Goal: Task Accomplishment & Management: Manage account settings

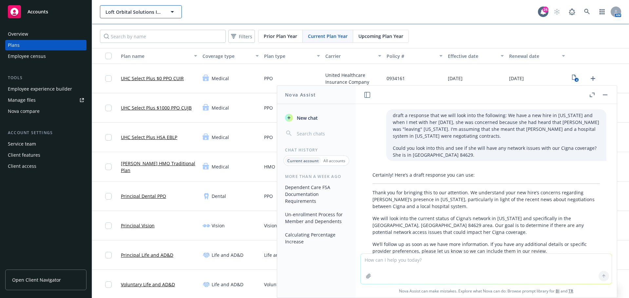
click at [158, 9] on span "Loft Orbital Solutions Inc." at bounding box center [133, 12] width 57 height 7
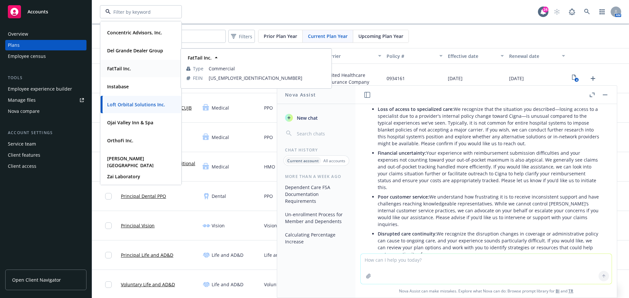
scroll to position [66, 0]
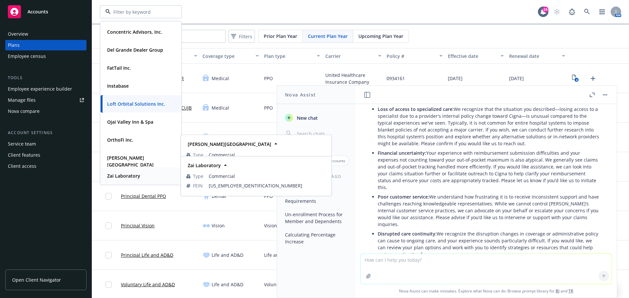
click at [133, 178] on strong "Zai Laboratory" at bounding box center [123, 176] width 33 height 6
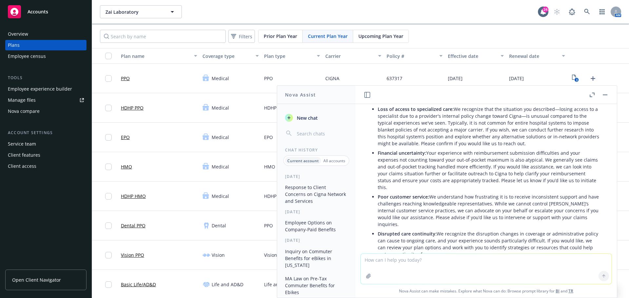
click at [603, 96] on button "button" at bounding box center [605, 95] width 8 height 8
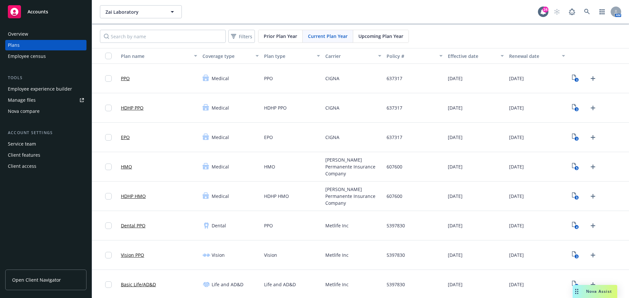
click at [43, 91] on div "Employee experience builder" at bounding box center [40, 89] width 64 height 10
click at [27, 101] on div "Manage files" at bounding box center [22, 100] width 28 height 10
click at [159, 12] on span "Zai Laboratory" at bounding box center [133, 12] width 57 height 7
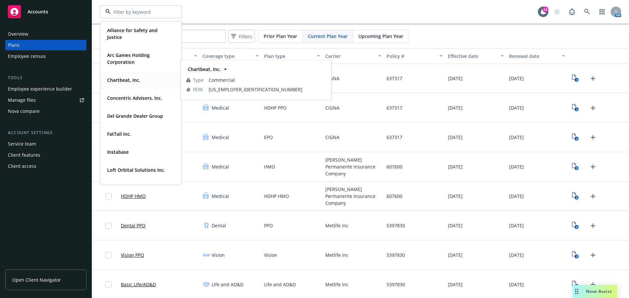
click at [128, 83] on strong "Chartbeat, Inc." at bounding box center [123, 80] width 33 height 6
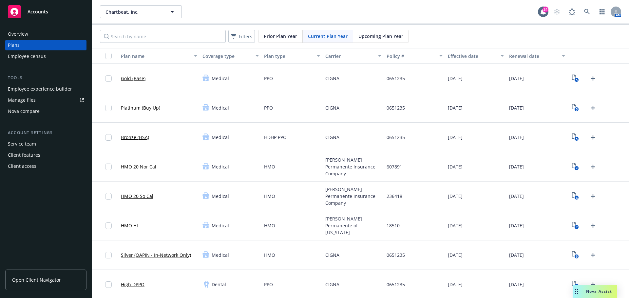
click at [25, 101] on div "Manage files" at bounding box center [22, 100] width 28 height 10
click at [125, 12] on span "Chartbeat, Inc." at bounding box center [133, 12] width 57 height 7
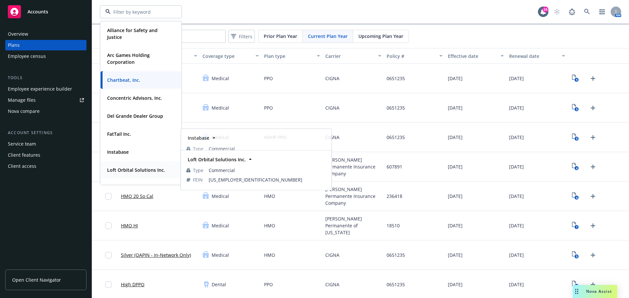
click at [128, 169] on strong "Loft Orbital Solutions Inc." at bounding box center [136, 170] width 58 height 6
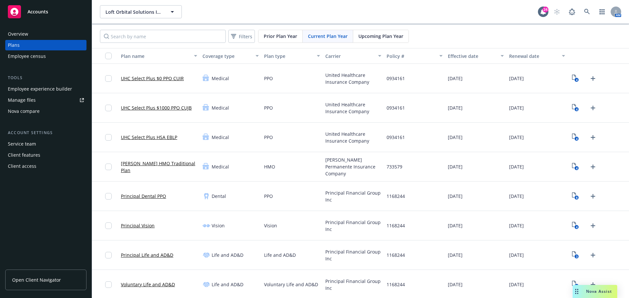
click at [27, 102] on div "Manage files" at bounding box center [22, 100] width 28 height 10
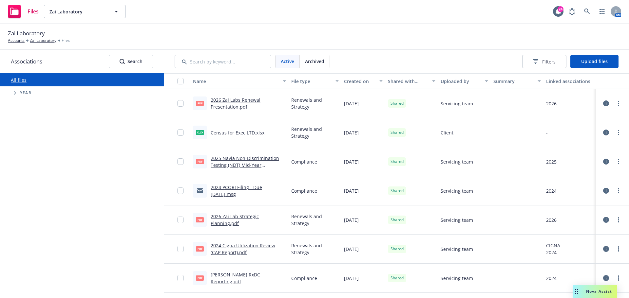
click at [230, 101] on link "2026 Zai Labs Renewal Presentation.pdf" at bounding box center [236, 103] width 50 height 13
click at [180, 104] on input "checkbox" at bounding box center [180, 103] width 7 height 7
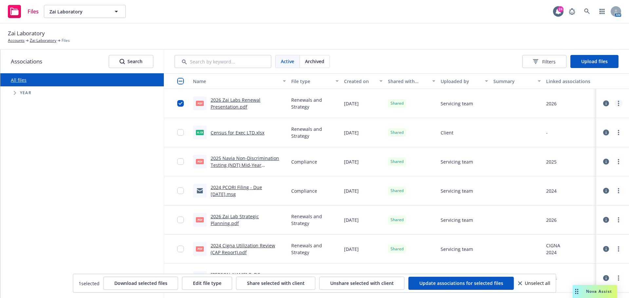
click at [615, 104] on link "more" at bounding box center [619, 104] width 8 height 8
click at [574, 132] on link "Archive" at bounding box center [584, 130] width 65 height 13
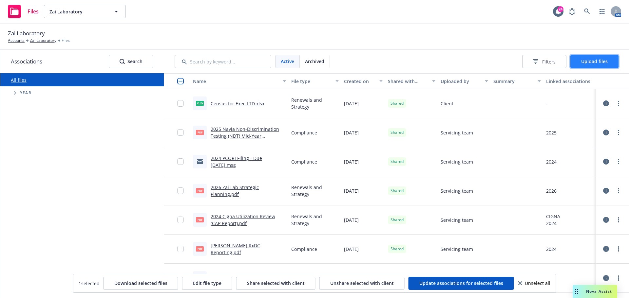
click at [593, 63] on span "Upload files" at bounding box center [594, 61] width 27 height 6
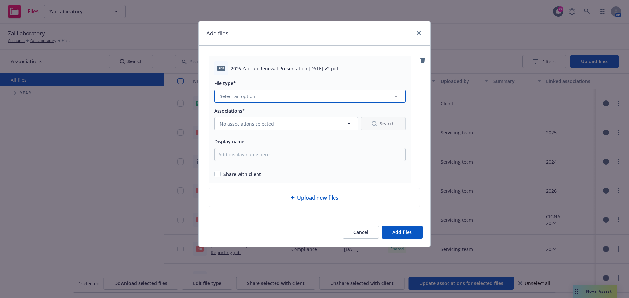
click at [295, 91] on button "Select an option" at bounding box center [309, 96] width 191 height 13
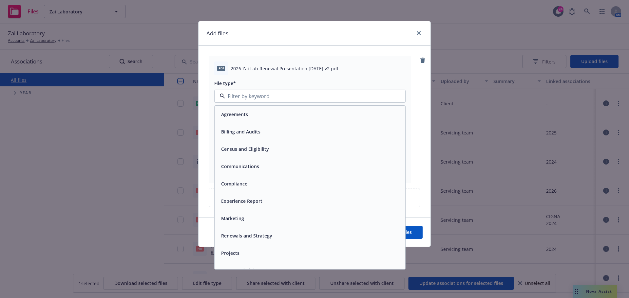
drag, startPoint x: 248, startPoint y: 235, endPoint x: 249, endPoint y: 172, distance: 62.9
click at [248, 233] on span "Renewals and Strategy" at bounding box center [246, 236] width 51 height 7
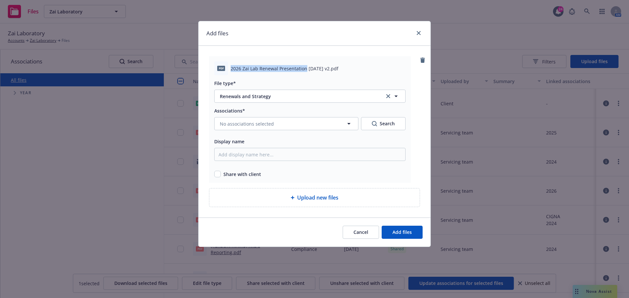
drag, startPoint x: 230, startPoint y: 68, endPoint x: 304, endPoint y: 67, distance: 74.7
click at [304, 67] on div "pdf 2026 Zai Lab Renewal Presentation 09.15.2025 v2.pdf" at bounding box center [309, 69] width 191 height 14
copy span "2026 Zai Lab Renewal Presentation"
click at [259, 125] on span "No associations selected" at bounding box center [247, 124] width 54 height 7
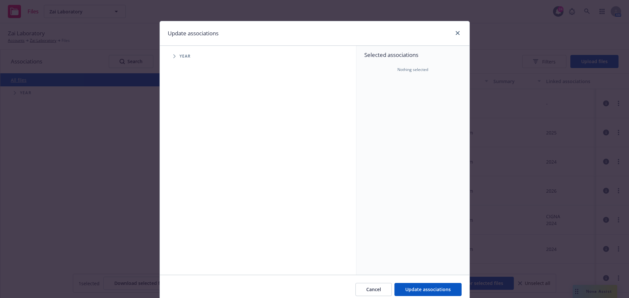
click at [173, 57] on icon "Tree Example" at bounding box center [174, 56] width 3 height 4
click at [189, 161] on input "Tree Example" at bounding box center [191, 161] width 7 height 7
checkbox input "true"
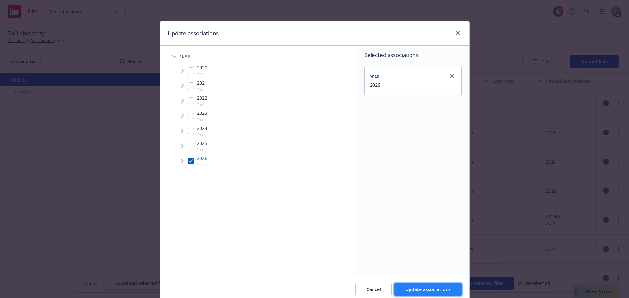
click at [414, 291] on span "Update associations" at bounding box center [428, 290] width 46 height 6
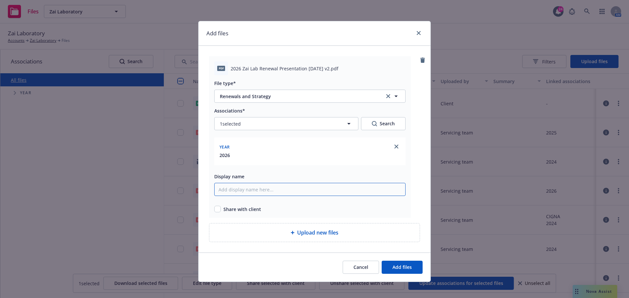
click at [236, 187] on input "Display name" at bounding box center [309, 189] width 191 height 13
paste input "2026 Zai Lab Renewal Presentation"
type input "2026 Zai Lab Renewal Presentation"
click at [216, 209] on input "checkbox" at bounding box center [217, 209] width 7 height 7
checkbox input "true"
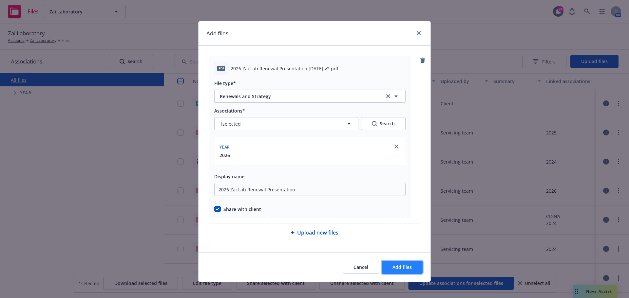
click at [392, 264] on span "Add files" at bounding box center [401, 267] width 19 height 6
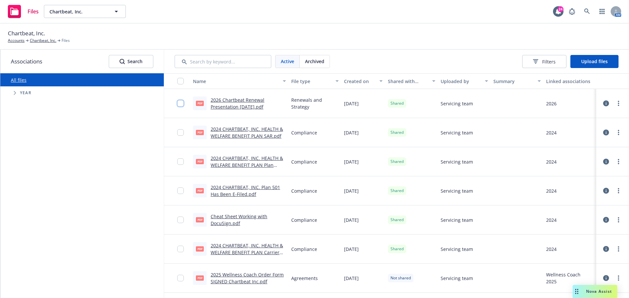
click at [180, 106] on input "checkbox" at bounding box center [180, 103] width 7 height 7
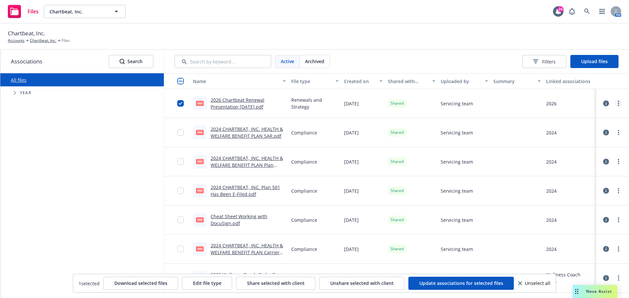
click at [615, 106] on link "more" at bounding box center [619, 104] width 8 height 8
click at [579, 132] on link "Archive" at bounding box center [584, 130] width 65 height 13
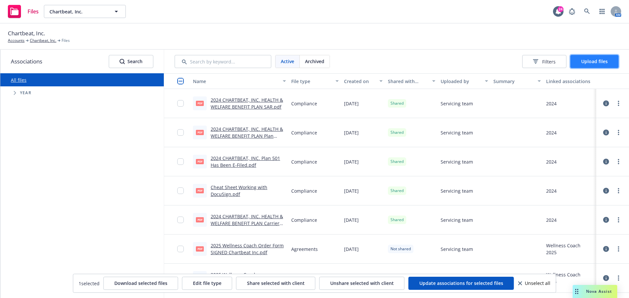
click at [602, 64] on span "Upload files" at bounding box center [594, 61] width 27 height 6
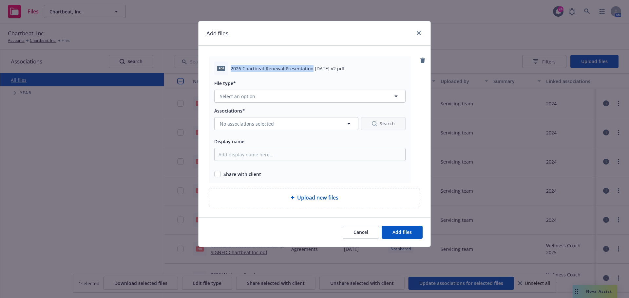
drag, startPoint x: 230, startPoint y: 69, endPoint x: 310, endPoint y: 71, distance: 80.0
click at [310, 71] on div "pdf 2026 Chartbeat Renewal Presentation 09.11.2025 v2.pdf" at bounding box center [309, 69] width 191 height 14
copy span "2026 Chartbeat Renewal Presentation"
click at [271, 97] on button "Select an option" at bounding box center [309, 96] width 191 height 13
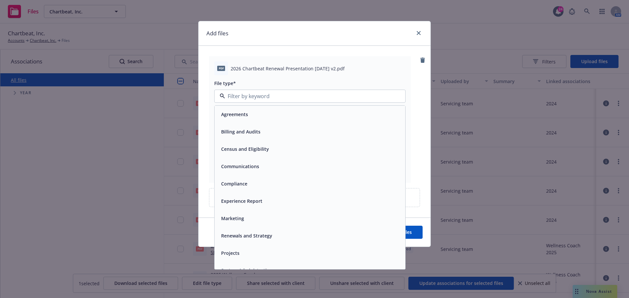
click at [234, 236] on span "Renewals and Strategy" at bounding box center [246, 236] width 51 height 7
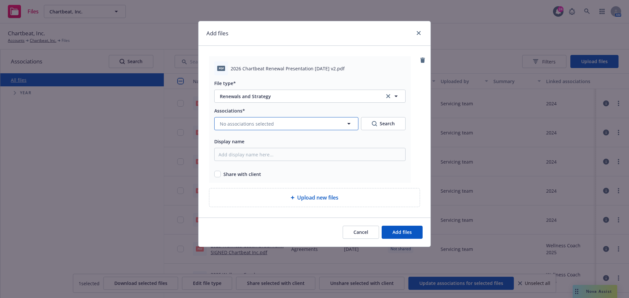
click at [246, 125] on span "No associations selected" at bounding box center [247, 124] width 54 height 7
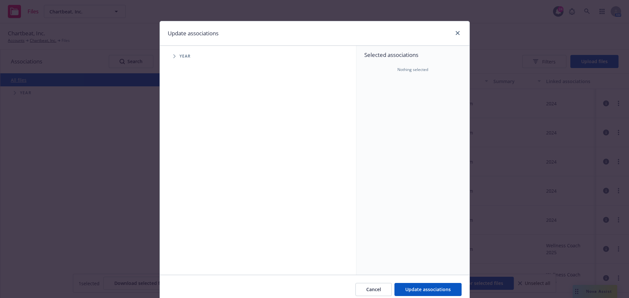
click at [174, 55] on span "Tree Example" at bounding box center [174, 56] width 10 height 10
click at [188, 160] on input "Tree Example" at bounding box center [191, 161] width 7 height 7
checkbox input "true"
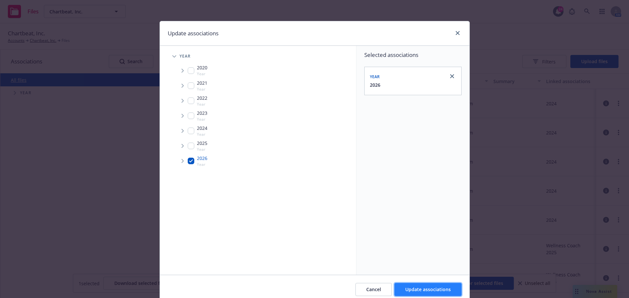
click at [445, 287] on span "Update associations" at bounding box center [428, 290] width 46 height 6
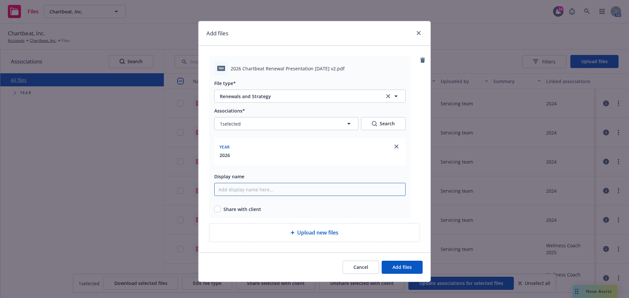
click at [254, 190] on input "Display name" at bounding box center [309, 189] width 191 height 13
paste input "2026 Chartbeat Renewal Presentation"
type input "2026 Chartbeat Renewal Presentation"
click at [216, 209] on input "checkbox" at bounding box center [217, 209] width 7 height 7
checkbox input "true"
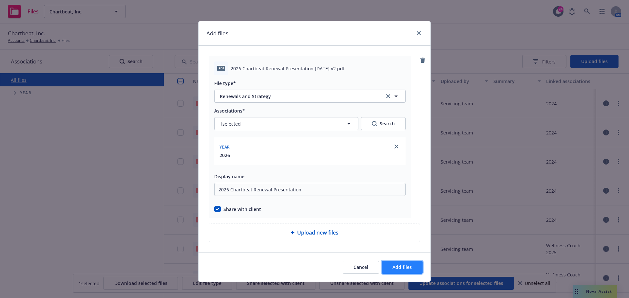
click at [405, 268] on span "Add files" at bounding box center [401, 267] width 19 height 6
